Goal: Answer question/provide support

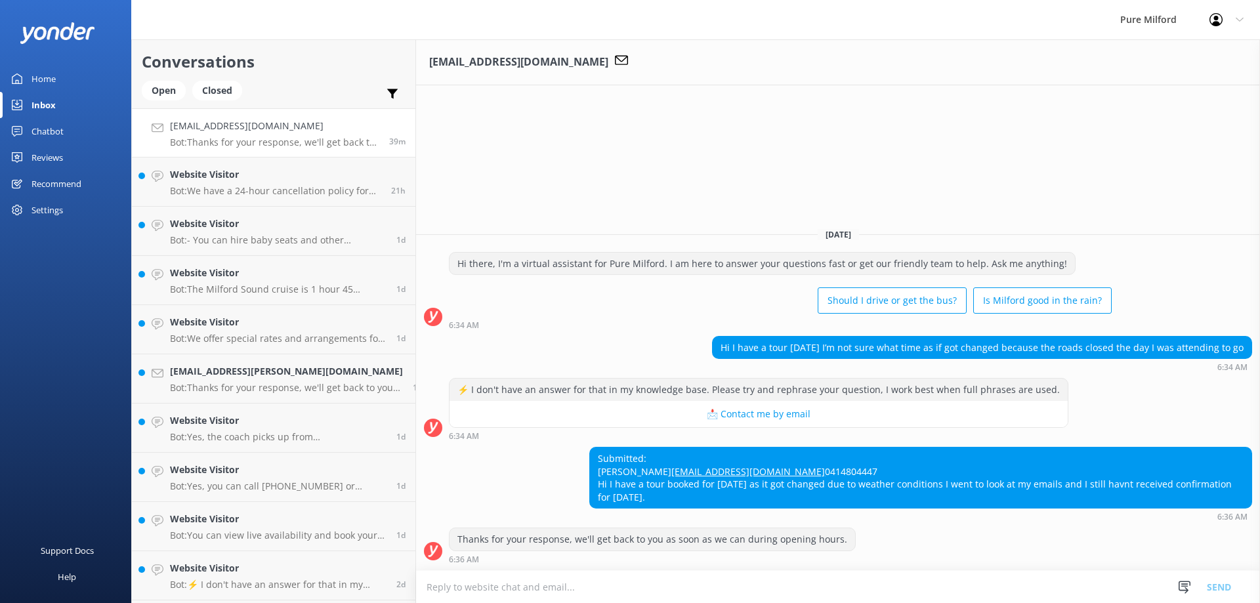
click at [525, 580] on textarea at bounding box center [838, 587] width 844 height 32
drag, startPoint x: 614, startPoint y: 455, endPoint x: 693, endPoint y: 458, distance: 78.8
click at [693, 458] on div "Submitted: [PERSON_NAME] [PERSON_NAME][EMAIL_ADDRESS][DOMAIN_NAME] 0414804447 H…" at bounding box center [920, 477] width 661 height 60
click at [694, 455] on div "Submitted: [PERSON_NAME] [PERSON_NAME][EMAIL_ADDRESS][DOMAIN_NAME] 0414804447 H…" at bounding box center [920, 477] width 661 height 60
click at [614, 459] on div "Submitted: [PERSON_NAME] [PERSON_NAME][EMAIL_ADDRESS][DOMAIN_NAME] 0414804447 H…" at bounding box center [920, 477] width 661 height 60
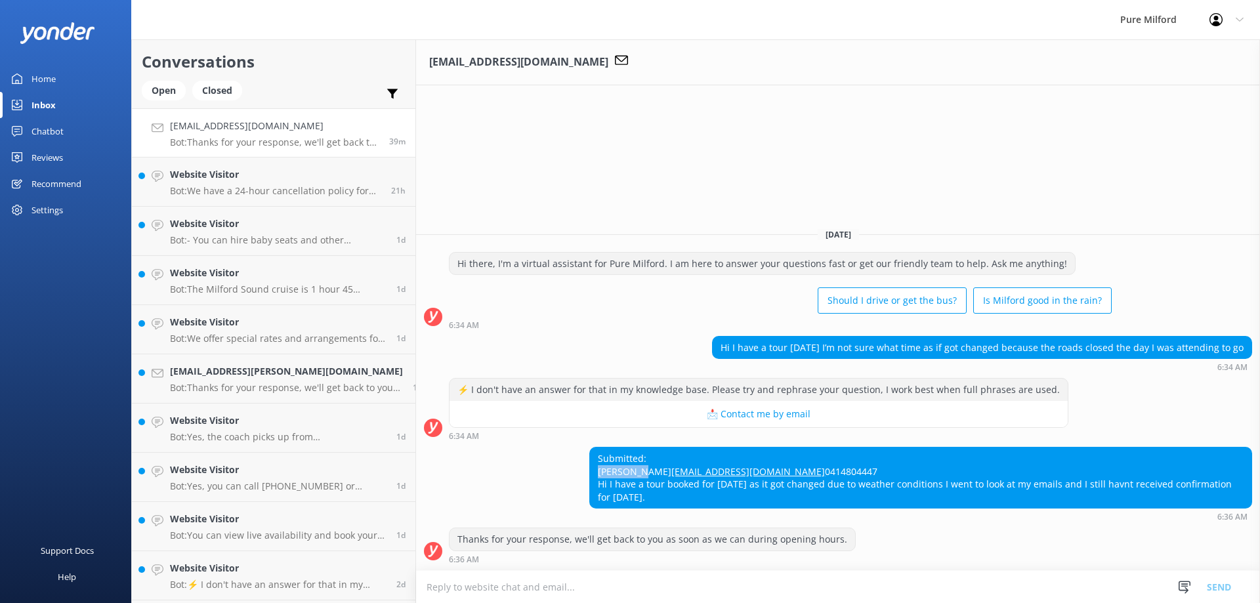
click at [614, 459] on div "Submitted: [PERSON_NAME] [PERSON_NAME][EMAIL_ADDRESS][DOMAIN_NAME] 0414804447 H…" at bounding box center [920, 477] width 661 height 60
copy div "Ashleigh"
click at [511, 579] on textarea at bounding box center [838, 587] width 844 height 32
click at [512, 585] on textarea at bounding box center [838, 587] width 844 height 32
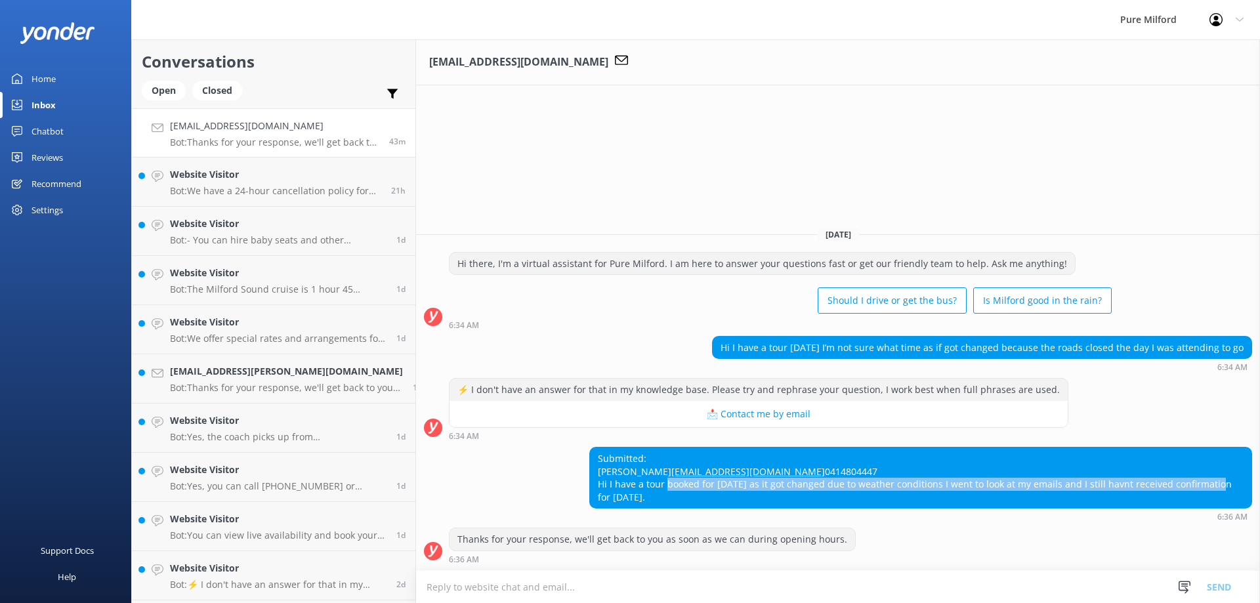
drag, startPoint x: 654, startPoint y: 491, endPoint x: 1191, endPoint y: 495, distance: 537.3
click at [1191, 495] on div "Submitted: [PERSON_NAME] [PERSON_NAME][EMAIL_ADDRESS][DOMAIN_NAME] 0414804447 H…" at bounding box center [920, 477] width 661 height 60
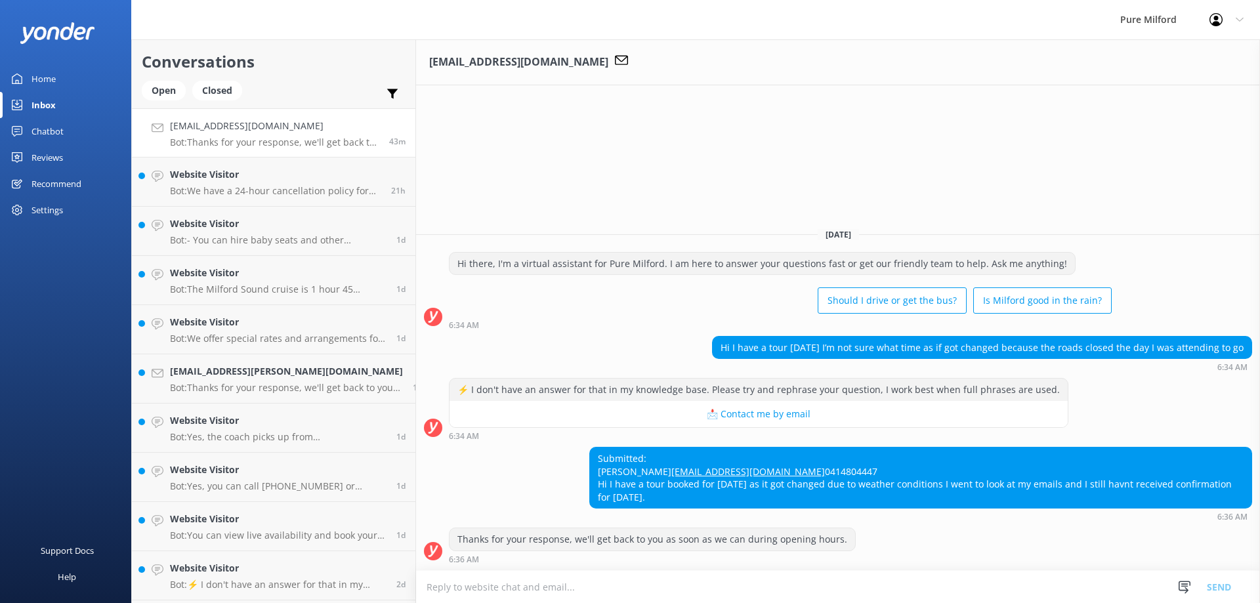
click at [649, 494] on div "Submitted: [PERSON_NAME] [PERSON_NAME][EMAIL_ADDRESS][DOMAIN_NAME] 0414804447 H…" at bounding box center [920, 477] width 661 height 60
click at [602, 480] on div "Submitted: [PERSON_NAME] [PERSON_NAME][EMAIL_ADDRESS][DOMAIN_NAME] 0414804447 H…" at bounding box center [920, 477] width 661 height 60
